Goal: Transaction & Acquisition: Purchase product/service

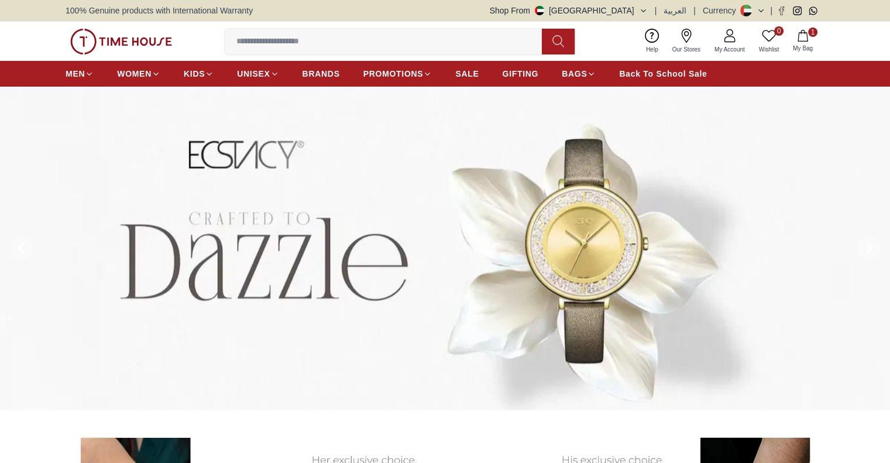
click at [269, 40] on input at bounding box center [388, 41] width 326 height 23
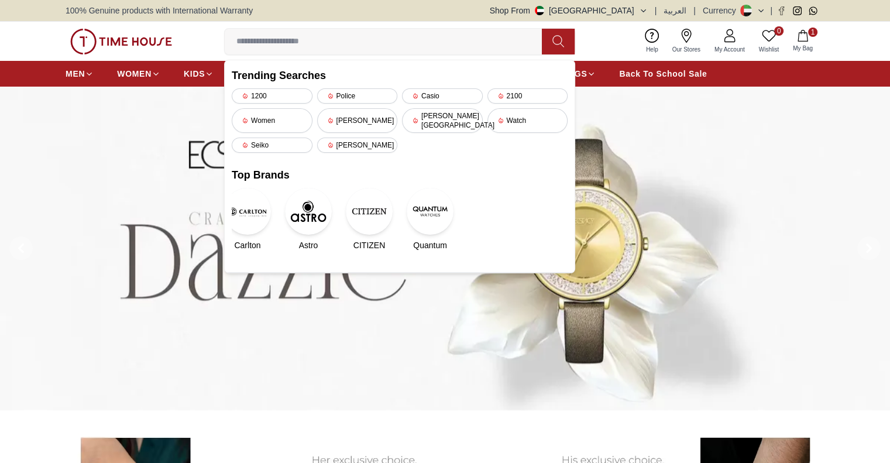
paste input "**********"
type input "**********"
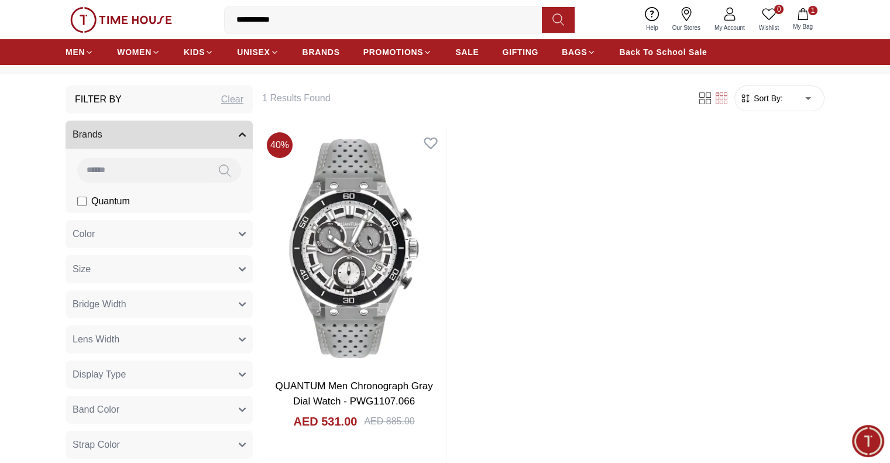
scroll to position [117, 0]
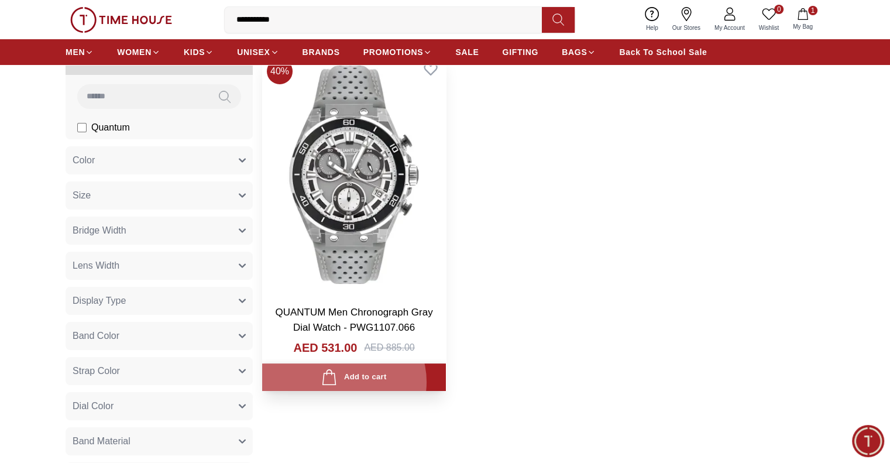
click at [343, 369] on div "Add to cart" at bounding box center [353, 377] width 65 height 16
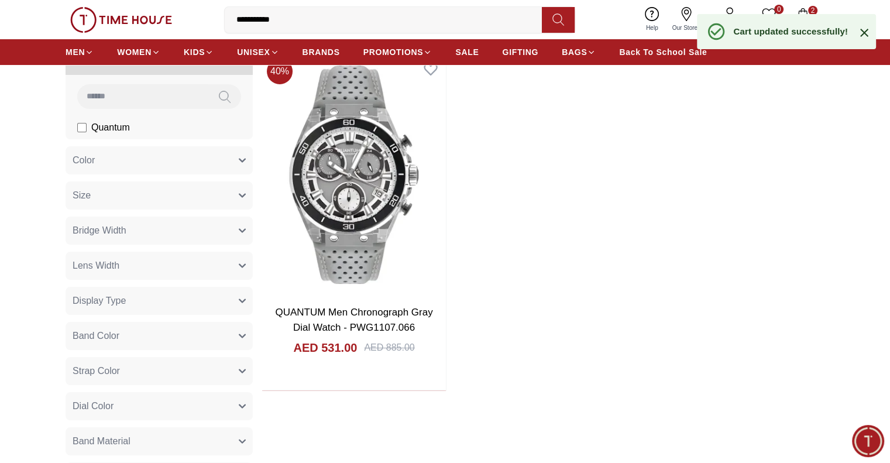
click at [856, 35] on div at bounding box center [858, 31] width 23 height 16
click at [866, 37] on icon at bounding box center [864, 33] width 14 height 14
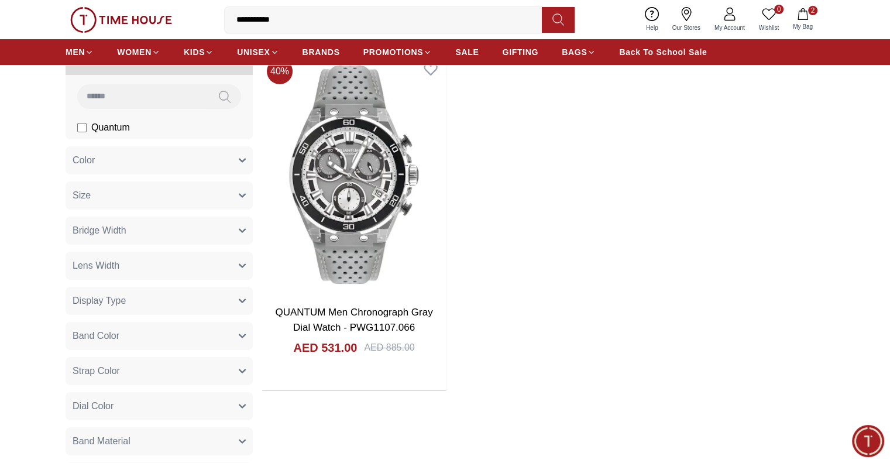
click at [810, 19] on button "2 My Bag" at bounding box center [802, 19] width 34 height 27
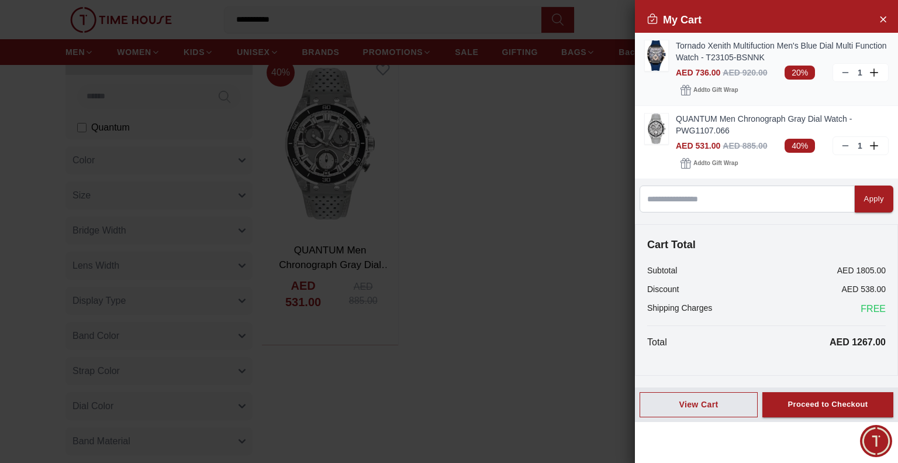
click at [844, 73] on line at bounding box center [845, 73] width 5 height 0
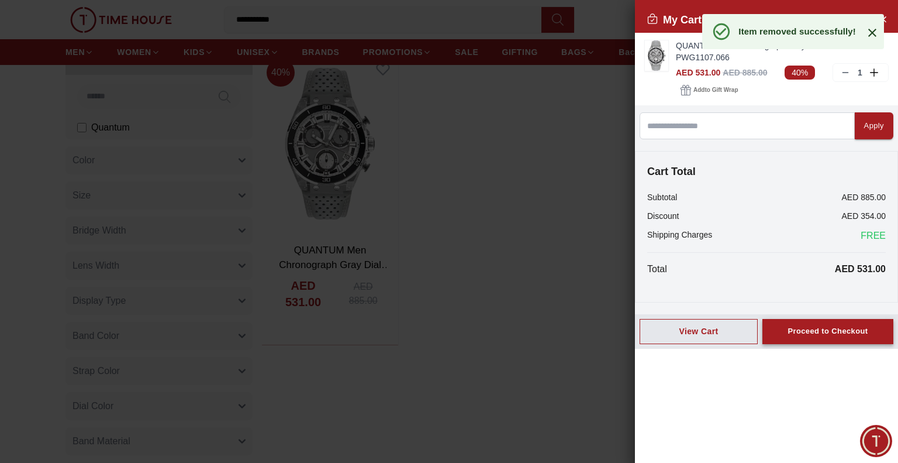
click at [854, 325] on div "Proceed to Checkout" at bounding box center [828, 331] width 80 height 13
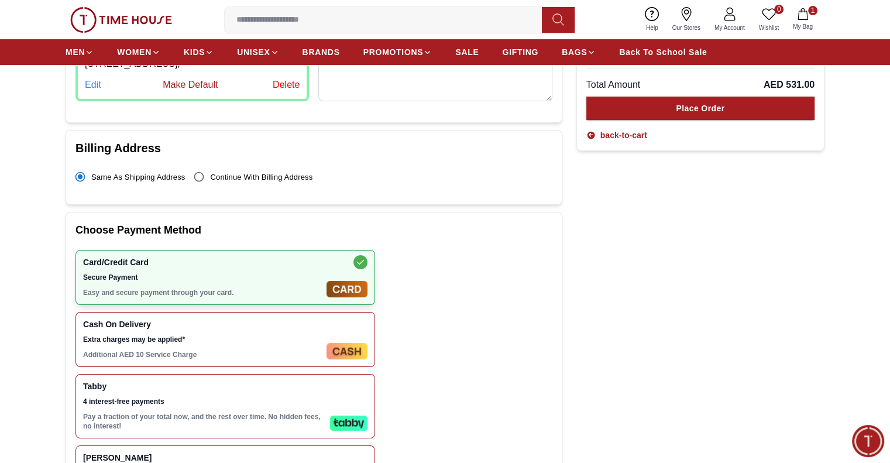
scroll to position [409, 0]
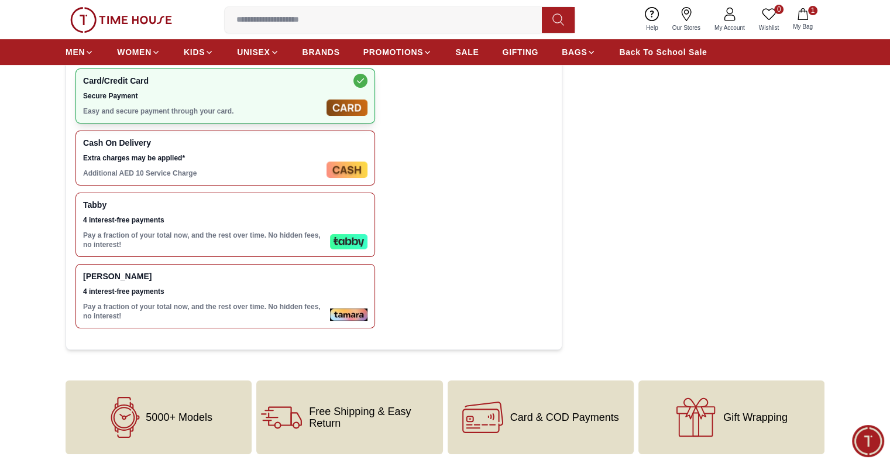
click at [330, 201] on div "Tabby 4 interest-free payments Pay a fraction of your total now, and the rest o…" at bounding box center [224, 224] width 299 height 64
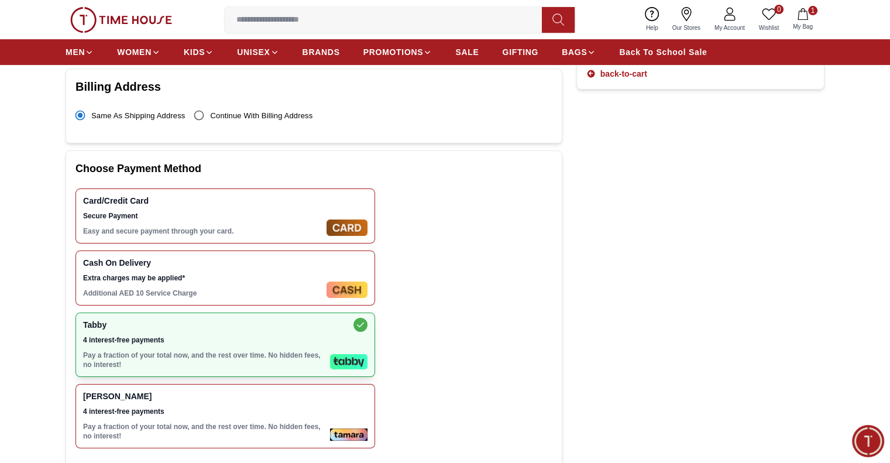
scroll to position [58, 0]
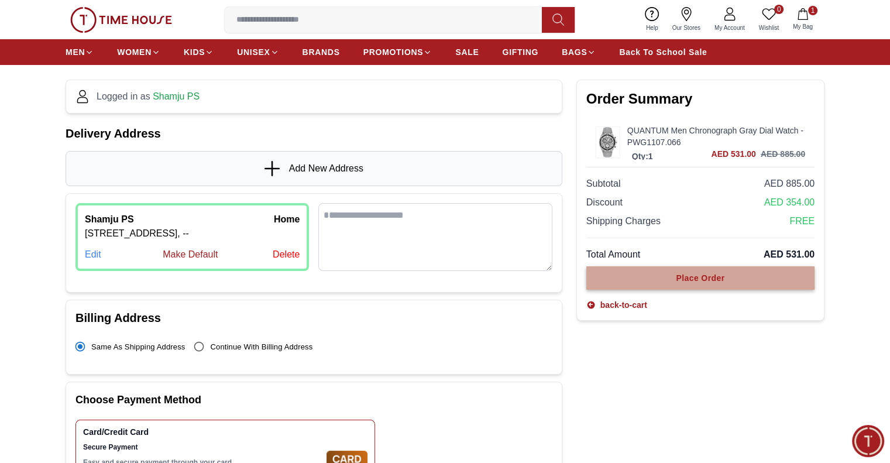
click at [757, 277] on button "Place Order" at bounding box center [700, 277] width 228 height 23
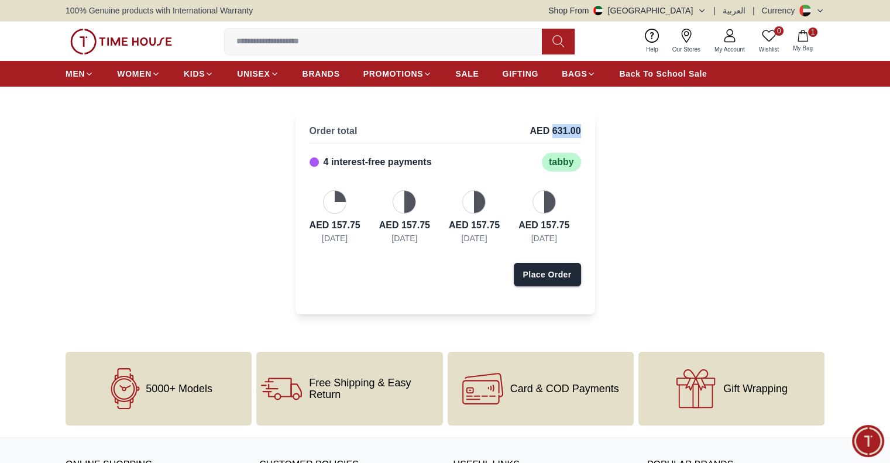
drag, startPoint x: 550, startPoint y: 127, endPoint x: 592, endPoint y: 127, distance: 41.5
click at [592, 127] on div "Order total AED 631.00 4 interest-free payments tabby AED 157.75 Today AED 157.…" at bounding box center [444, 212] width 299 height 204
click at [602, 127] on div "Order total AED 631.00 4 interest-free payments tabby AED 157.75 Today AED 157.…" at bounding box center [445, 212] width 890 height 251
click at [596, 137] on div "Order total AED 631.00 4 interest-free payments tabby AED 157.75 Today AED 157.…" at bounding box center [445, 212] width 890 height 251
click at [689, 13] on button "Shop From UAE" at bounding box center [627, 11] width 158 height 12
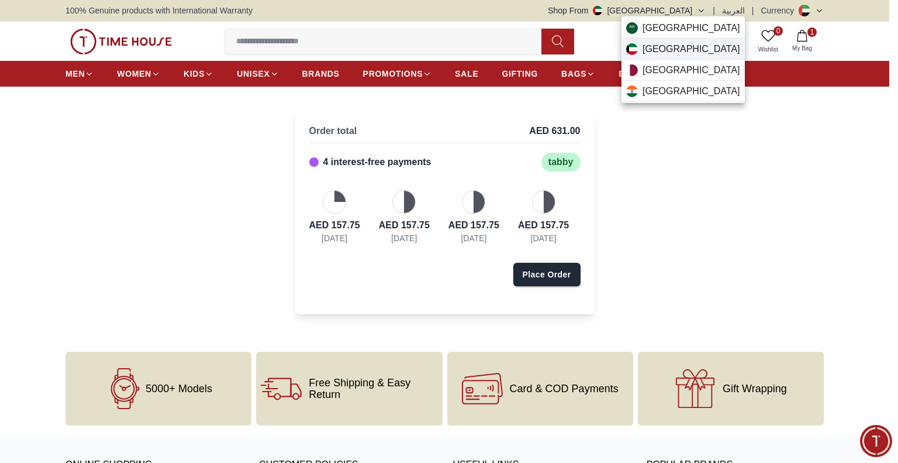
click at [675, 47] on div "Kuwait" at bounding box center [683, 49] width 123 height 21
